Goal: Book appointment/travel/reservation

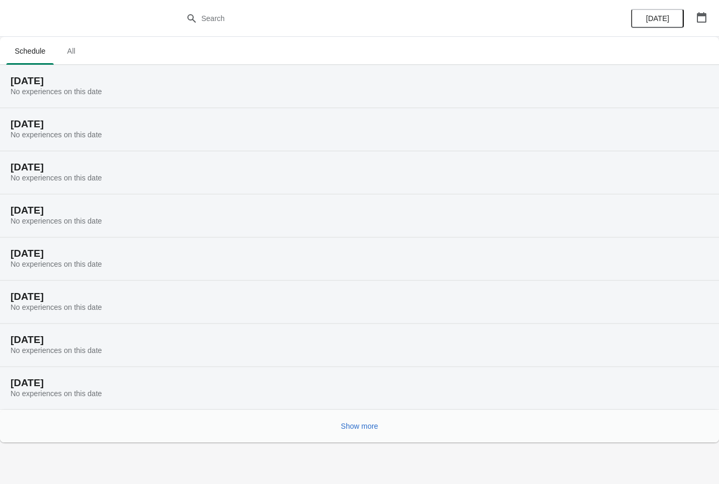
click at [710, 11] on button "button" at bounding box center [701, 17] width 19 height 19
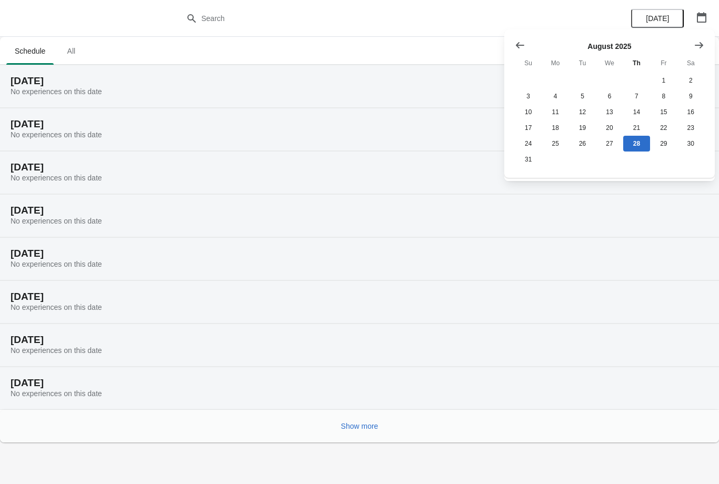
click at [700, 41] on icon "Show next month, September 2025" at bounding box center [699, 45] width 11 height 11
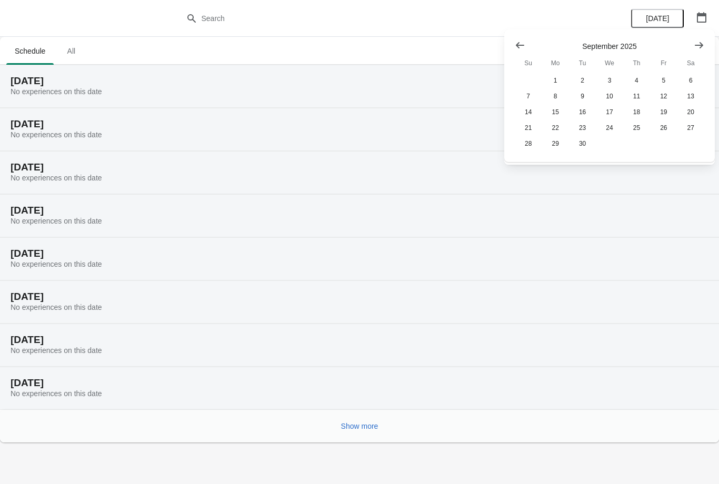
click at [706, 39] on button "Show next month, October 2025" at bounding box center [698, 45] width 19 height 19
click at [639, 76] on button "2" at bounding box center [636, 81] width 27 height 16
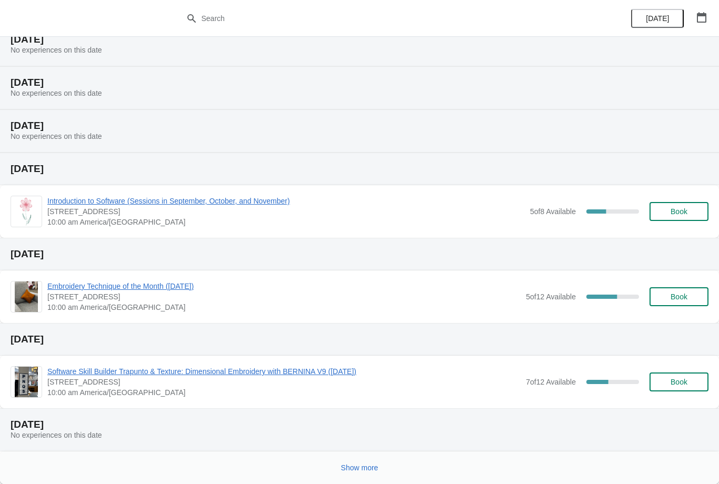
scroll to position [85, 0]
click at [358, 466] on span "Show more" at bounding box center [359, 468] width 37 height 8
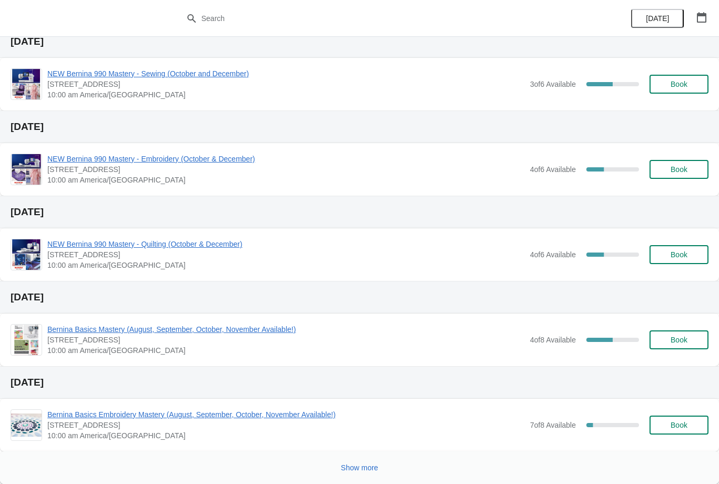
scroll to position [640, 0]
click at [362, 464] on span "Show more" at bounding box center [359, 468] width 37 height 8
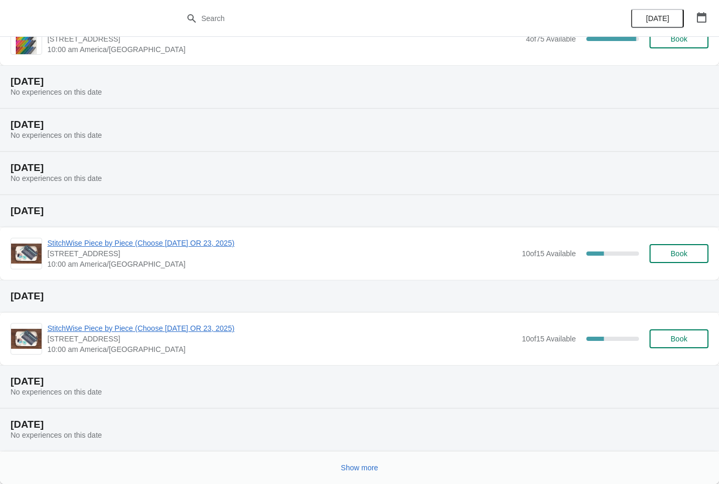
scroll to position [1112, 0]
click at [364, 462] on button "Show more" at bounding box center [360, 467] width 46 height 19
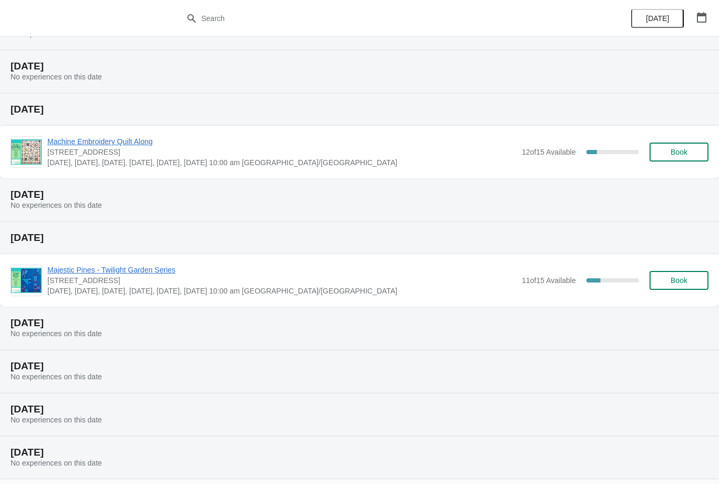
scroll to position [1512, 0]
click at [682, 153] on span "Book" at bounding box center [678, 153] width 17 height 8
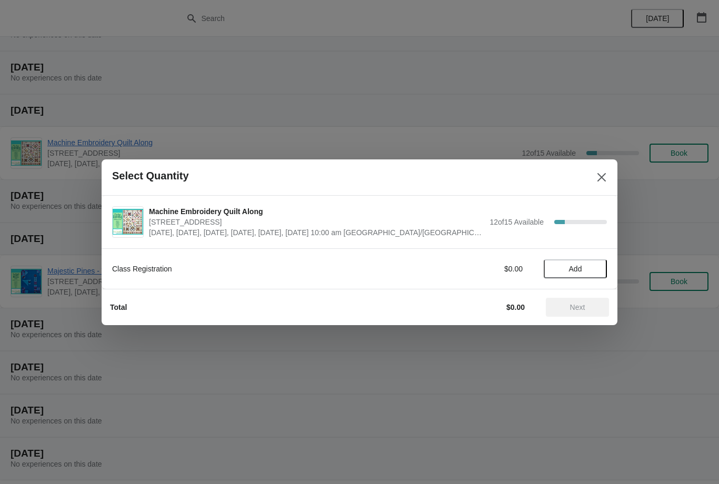
click at [579, 272] on span "Add" at bounding box center [575, 269] width 13 height 8
click at [589, 302] on button "Next" at bounding box center [577, 307] width 63 height 19
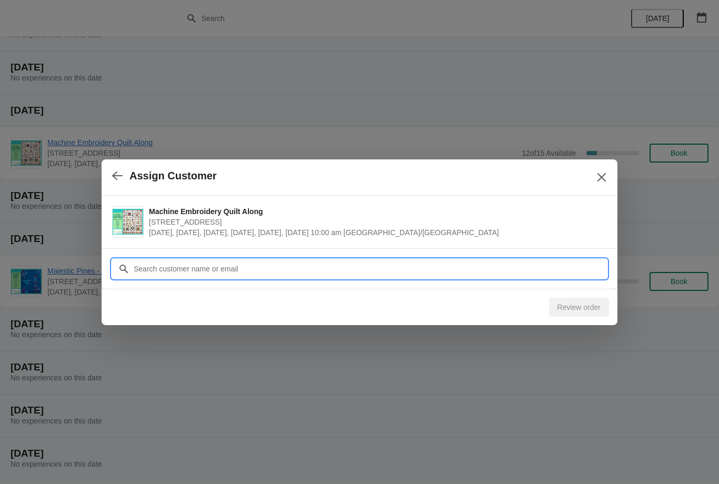
click at [233, 273] on input "Customer" at bounding box center [370, 268] width 474 height 19
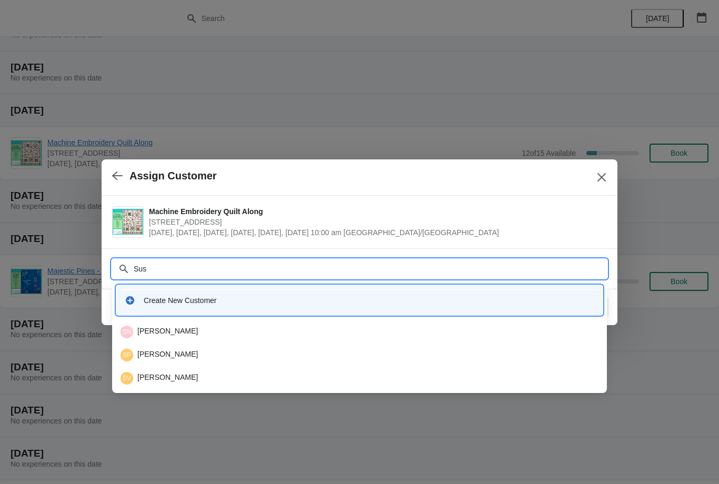
type input "Susa"
click at [167, 378] on div "SC [PERSON_NAME]" at bounding box center [360, 378] width 478 height 13
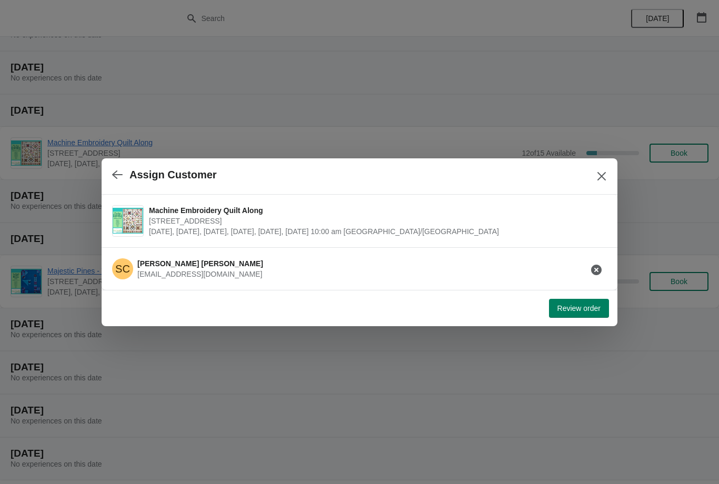
click at [577, 305] on span "Review order" at bounding box center [578, 308] width 43 height 8
